Goal: Task Accomplishment & Management: Use online tool/utility

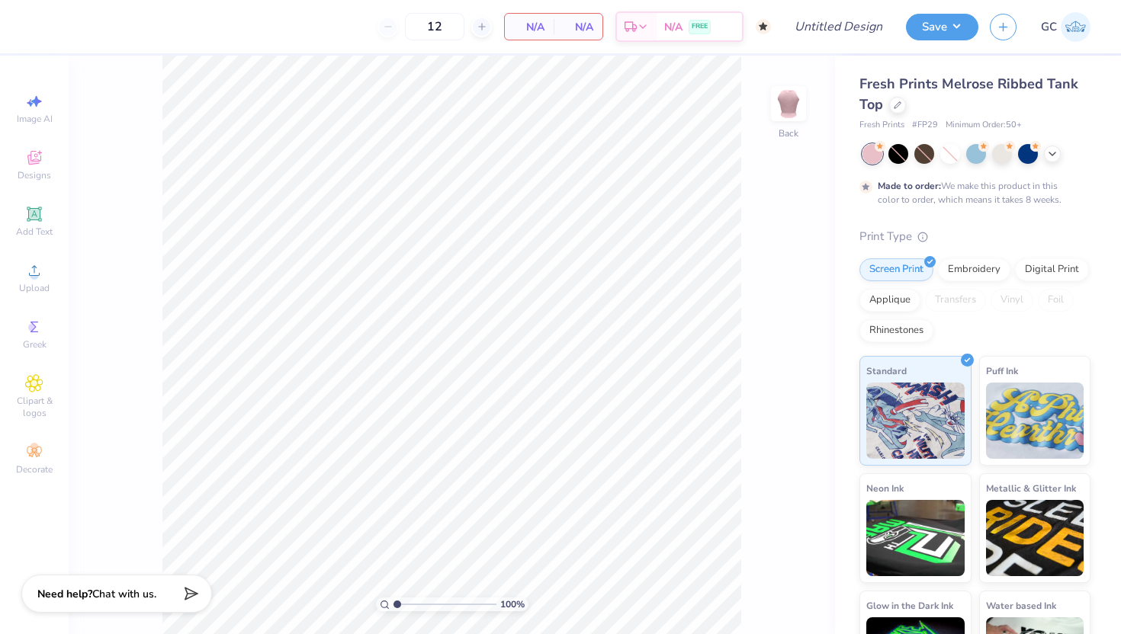
type input "50"
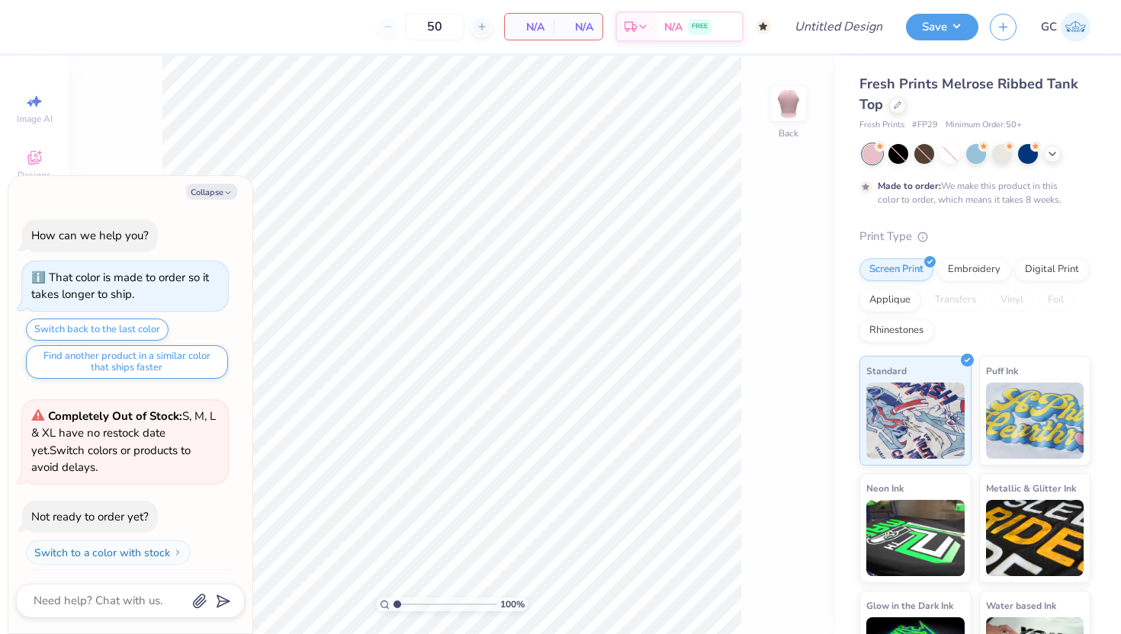
scroll to position [30, 0]
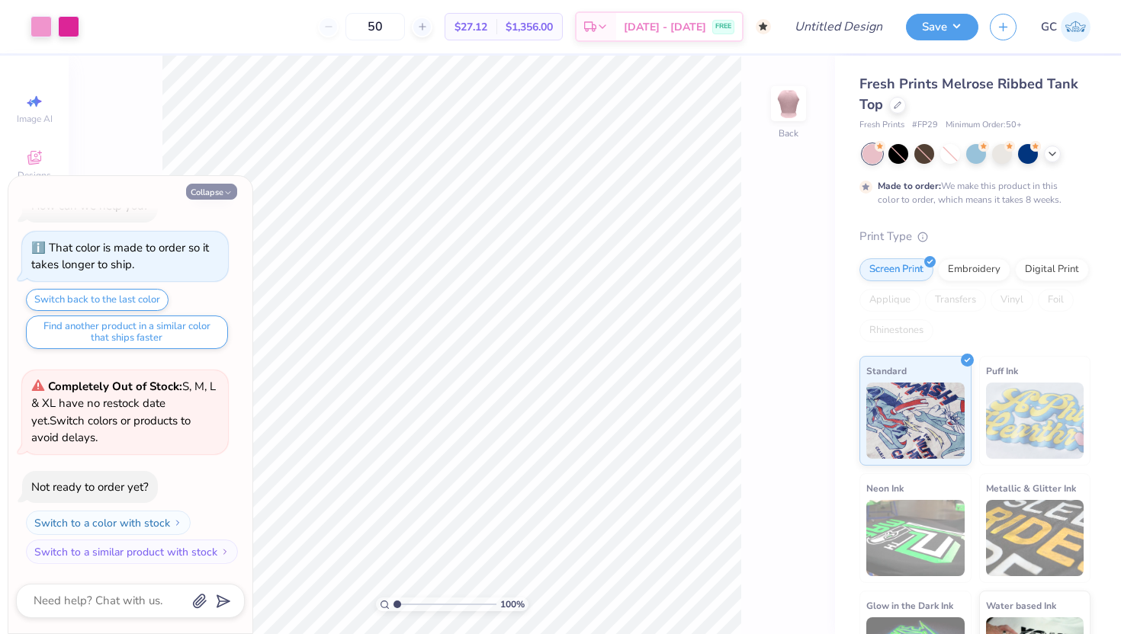
click at [219, 189] on button "Collapse" at bounding box center [211, 192] width 51 height 16
type textarea "x"
